Goal: Find specific page/section: Find specific page/section

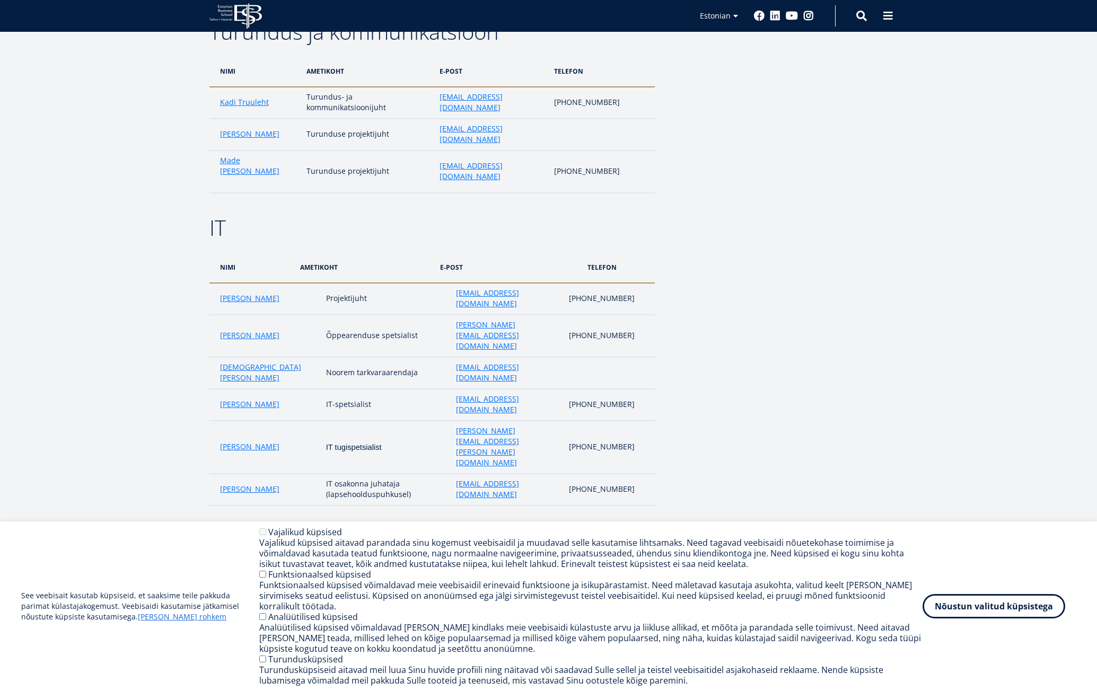
scroll to position [1962, 0]
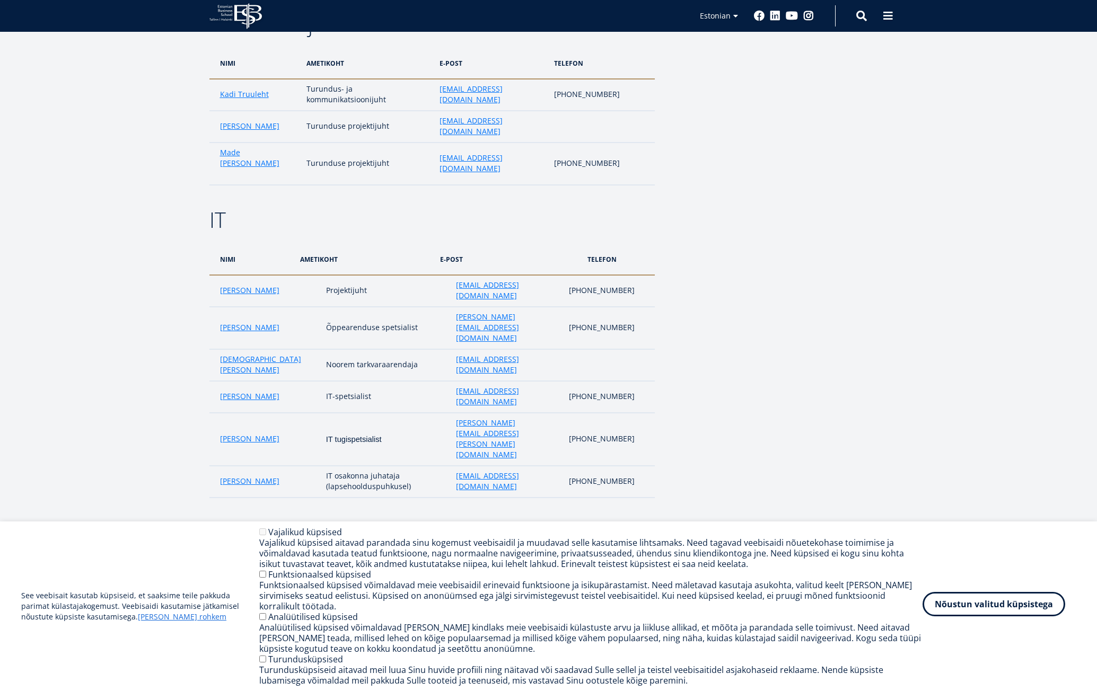
click at [973, 614] on button "Nõustun valitud küpsistega" at bounding box center [994, 604] width 143 height 24
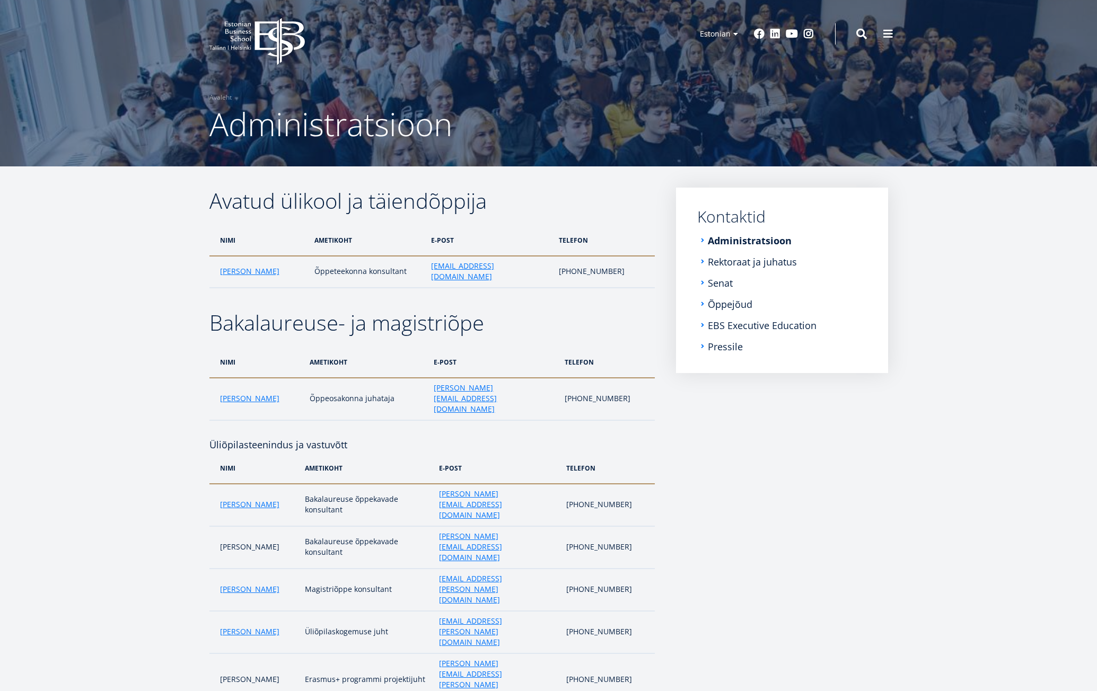
scroll to position [0, 0]
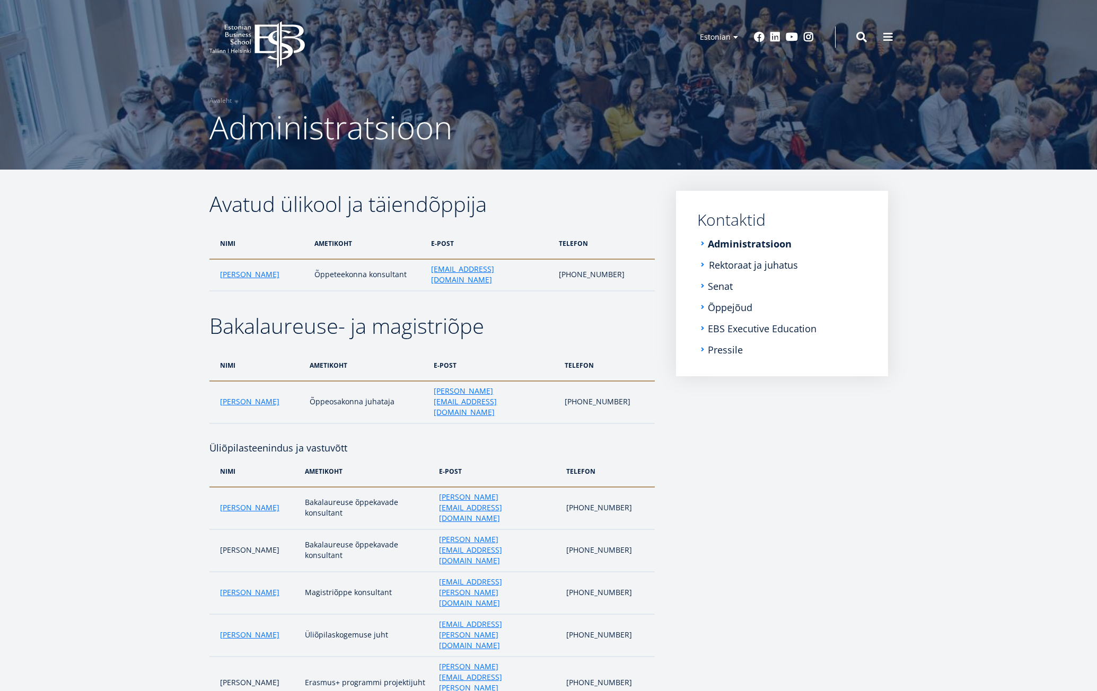
click at [752, 267] on link "Rektoraat ja juhatus" at bounding box center [753, 265] width 89 height 11
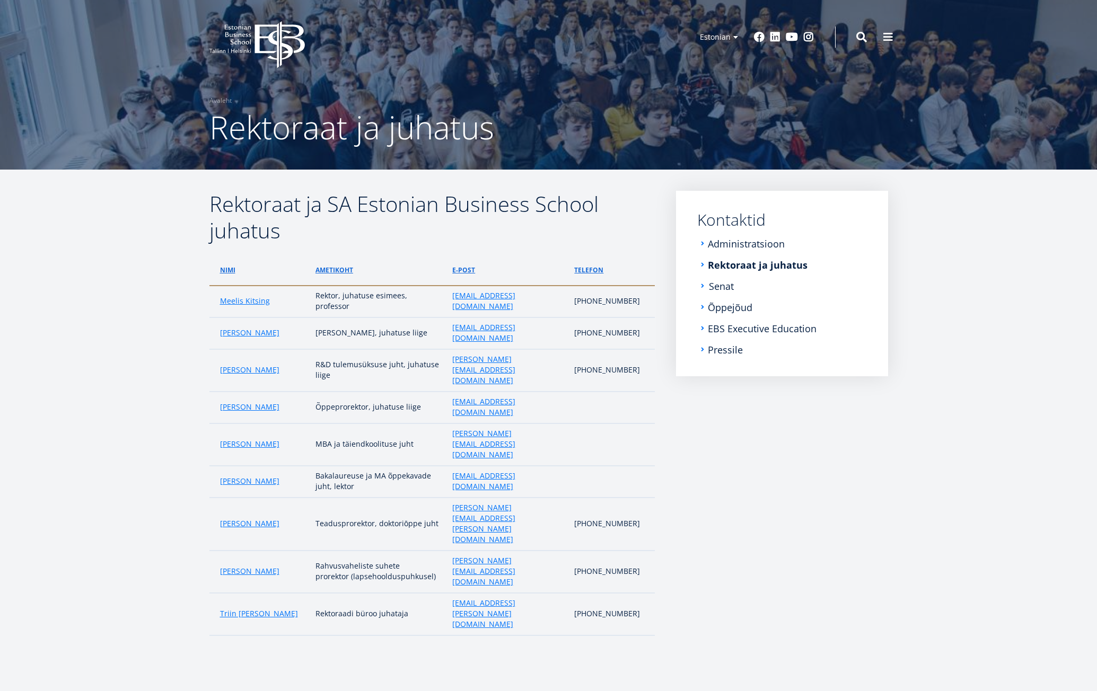
click at [724, 290] on link "Senat" at bounding box center [721, 286] width 25 height 11
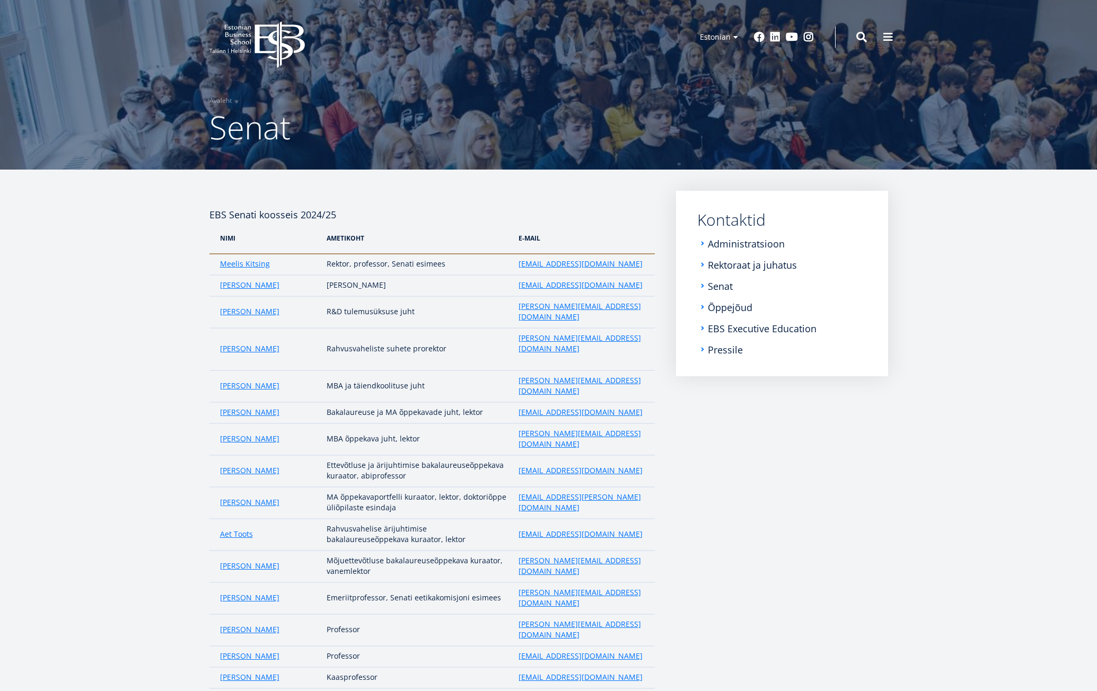
click at [724, 310] on link "Õppejõud" at bounding box center [730, 307] width 45 height 11
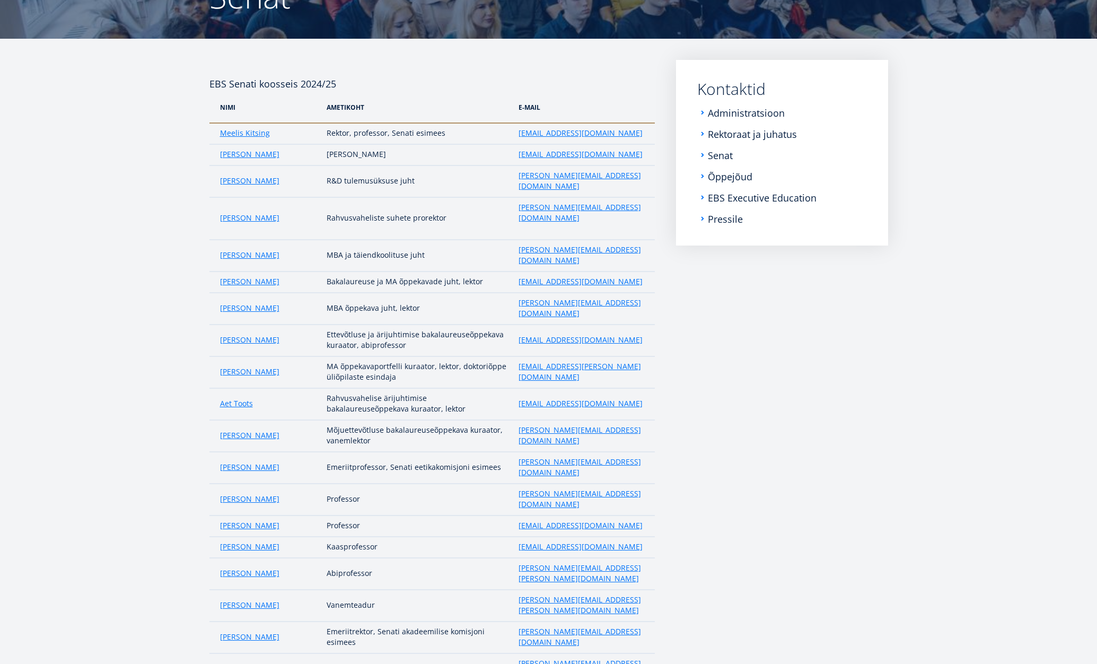
scroll to position [106, 0]
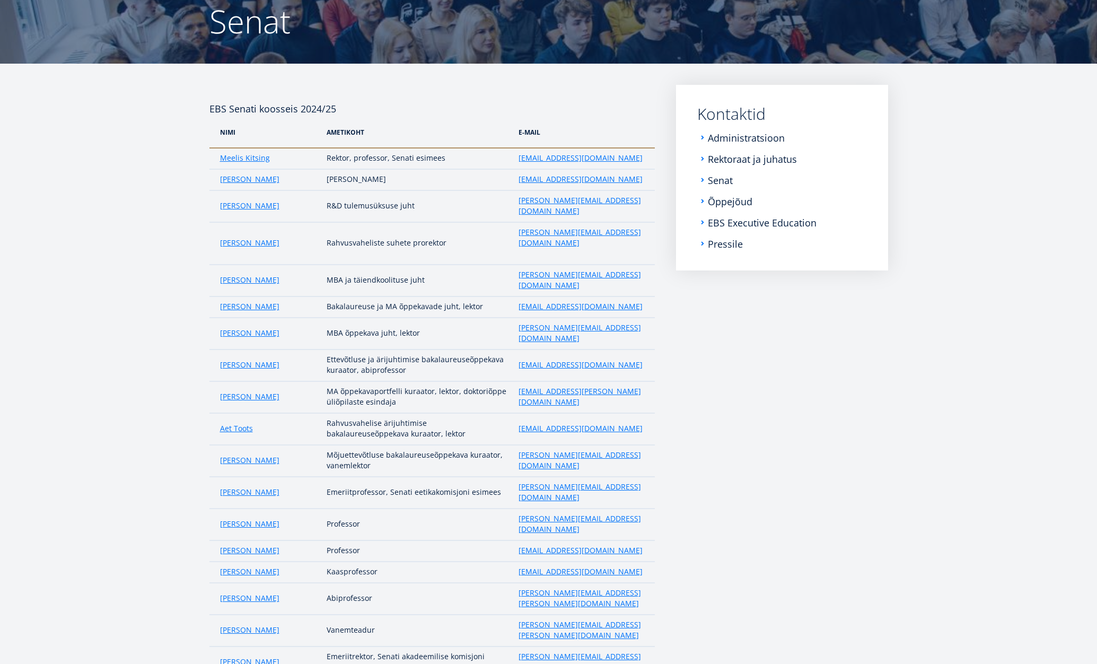
drag, startPoint x: 286, startPoint y: 595, endPoint x: 210, endPoint y: 594, distance: 76.4
drag, startPoint x: 304, startPoint y: 593, endPoint x: 496, endPoint y: 593, distance: 192.0
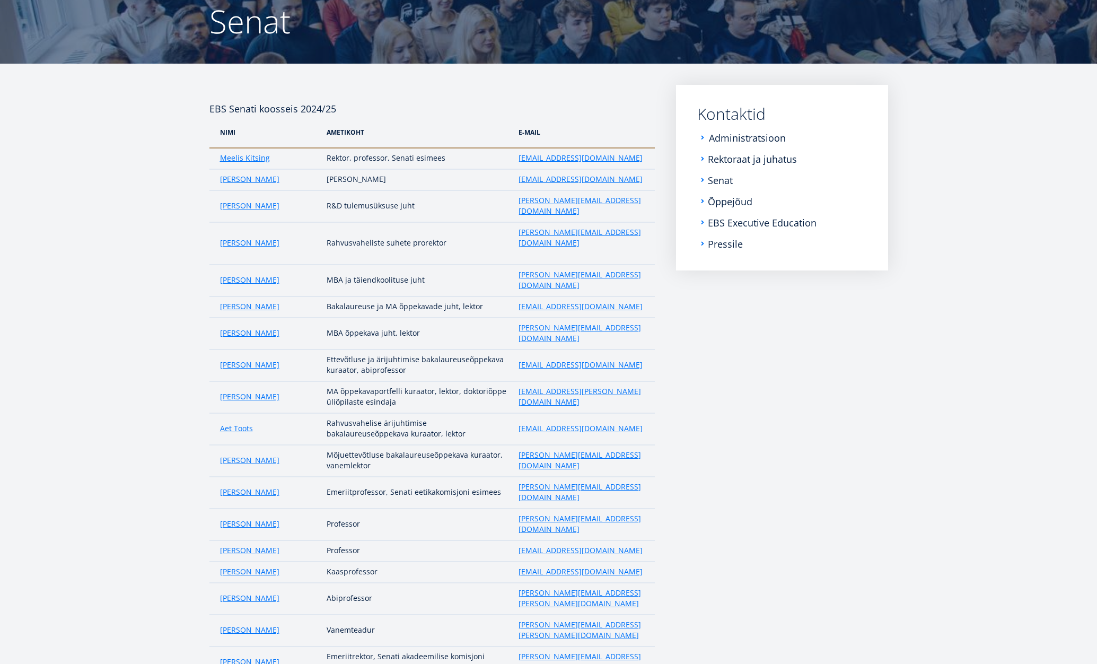
click at [757, 139] on link "Administratsioon" at bounding box center [747, 138] width 77 height 11
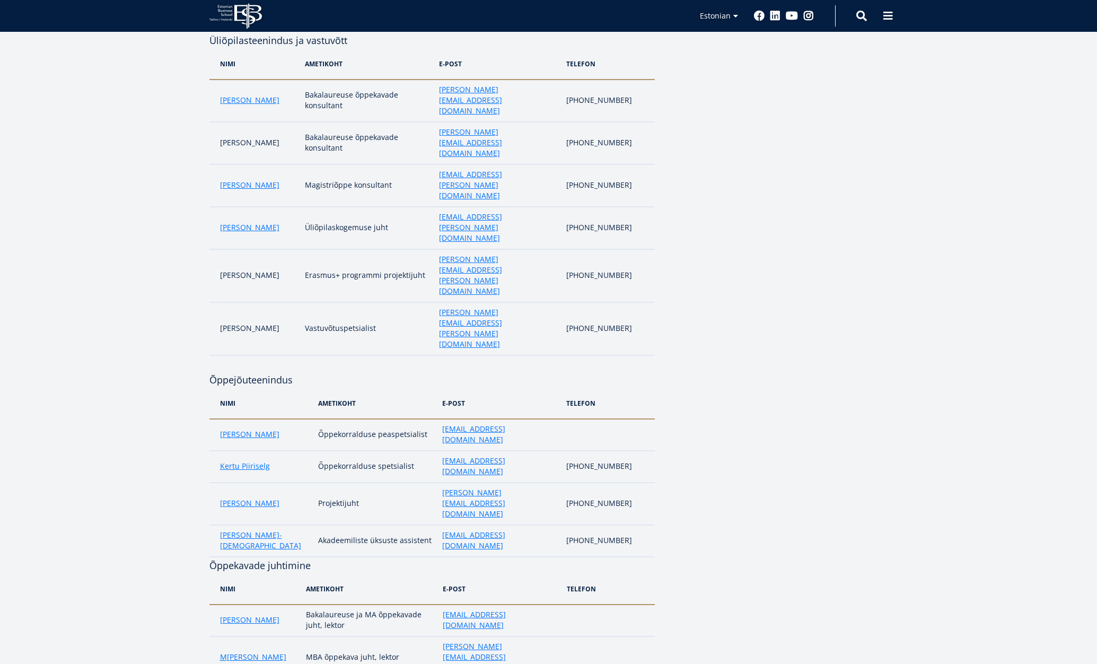
scroll to position [424, 0]
